Goal: Register for event/course

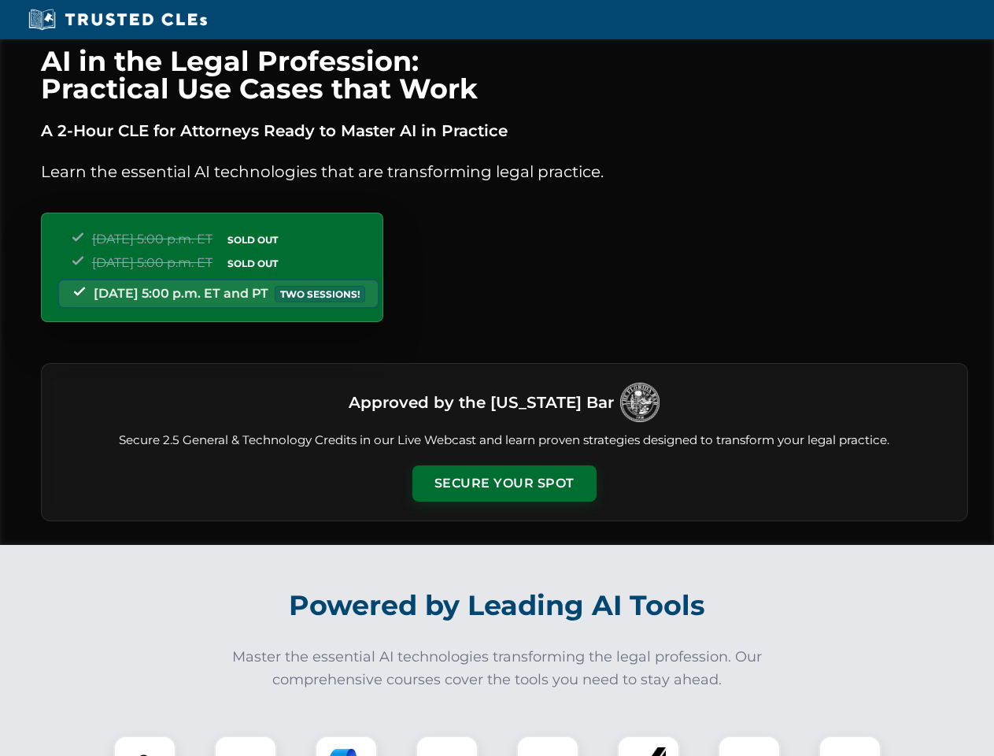
click at [504, 483] on button "Secure Your Spot" at bounding box center [505, 483] width 184 height 36
click at [145, 746] on img at bounding box center [145, 767] width 46 height 46
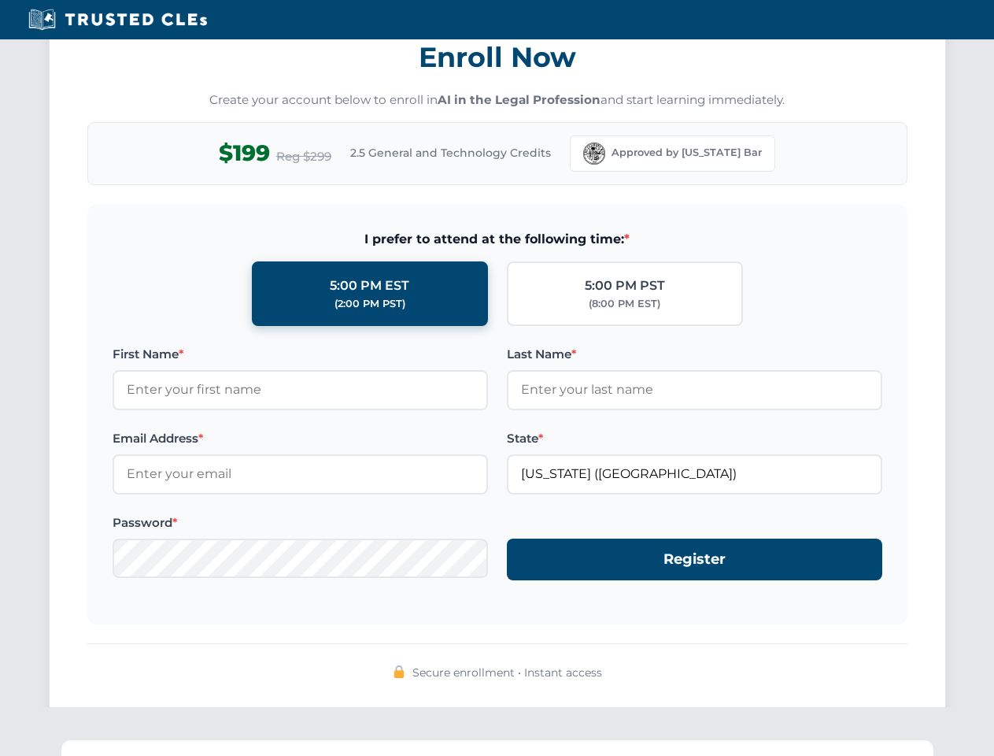
scroll to position [1545, 0]
